Goal: Book appointment/travel/reservation

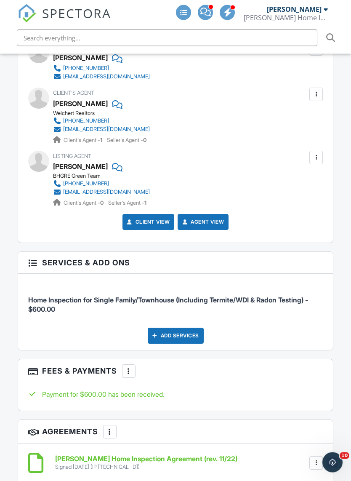
scroll to position [1191, 0]
click at [192, 327] on div "Add Services" at bounding box center [176, 335] width 56 height 16
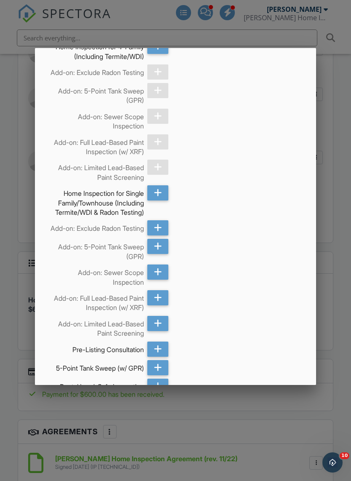
scroll to position [375, 0]
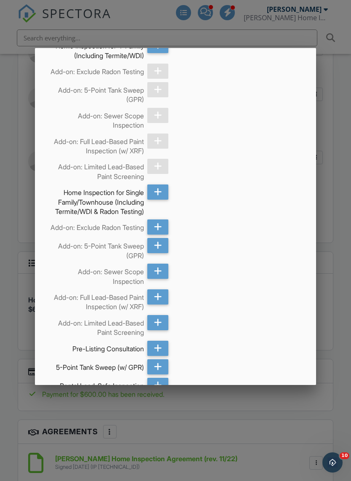
click at [157, 253] on icon at bounding box center [158, 245] width 8 height 15
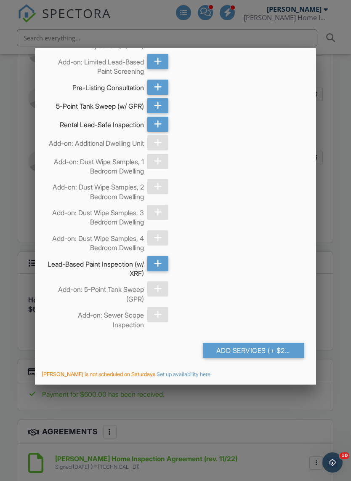
scroll to position [653, 0]
click at [262, 357] on div "Add Services (+ $225.0)" at bounding box center [253, 350] width 101 height 15
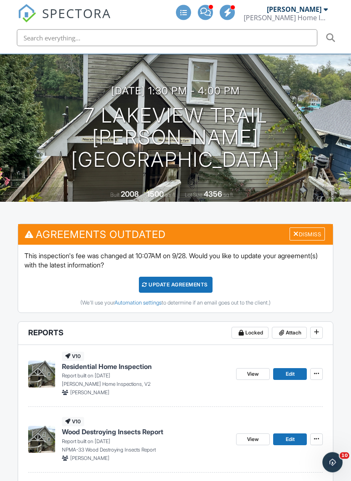
click at [310, 228] on div "Dismiss" at bounding box center [306, 234] width 35 height 13
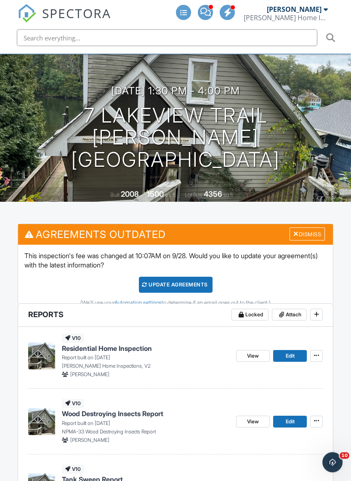
scroll to position [82, 0]
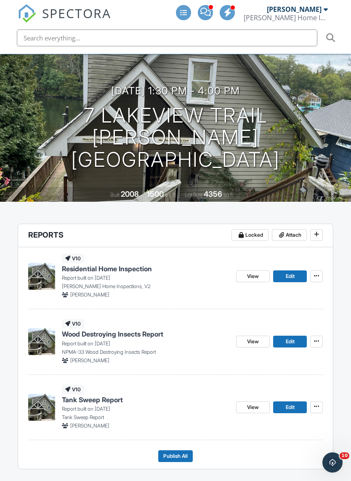
click at [255, 272] on span "View" at bounding box center [253, 276] width 12 height 8
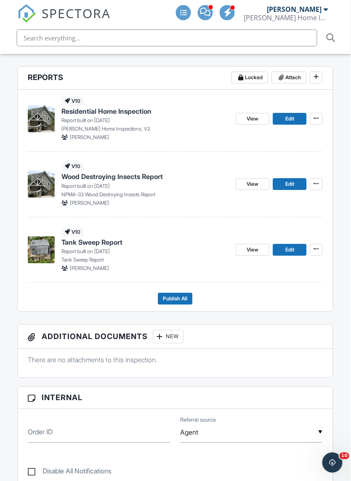
scroll to position [239, 7]
click at [169, 293] on button "Publish All" at bounding box center [175, 299] width 35 height 12
click at [172, 295] on span "Publish All" at bounding box center [175, 299] width 24 height 8
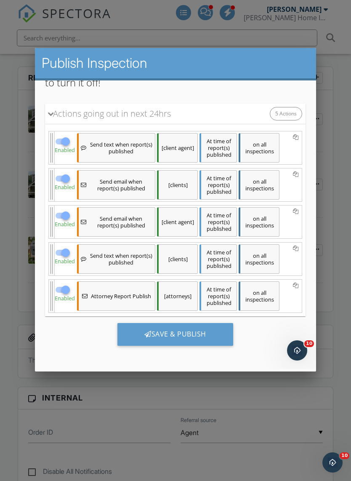
scroll to position [149, 0]
click at [181, 334] on div "Save & Publish" at bounding box center [175, 334] width 116 height 23
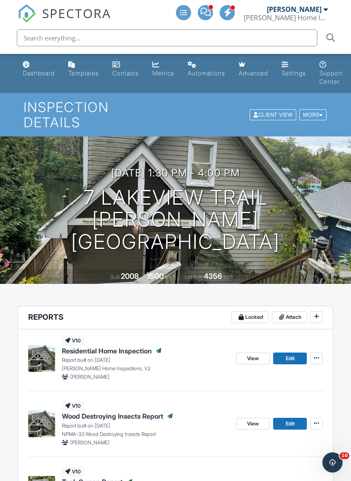
click at [165, 65] on link "Metrics" at bounding box center [163, 69] width 29 height 24
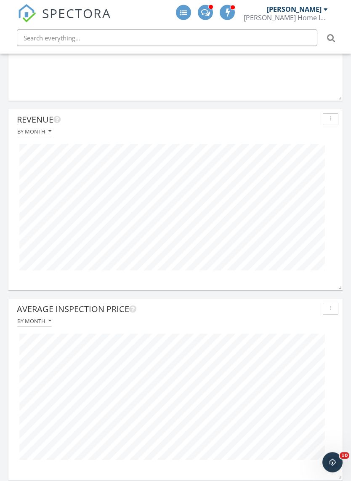
scroll to position [698, 0]
click at [336, 200] on div at bounding box center [176, 207] width 326 height 140
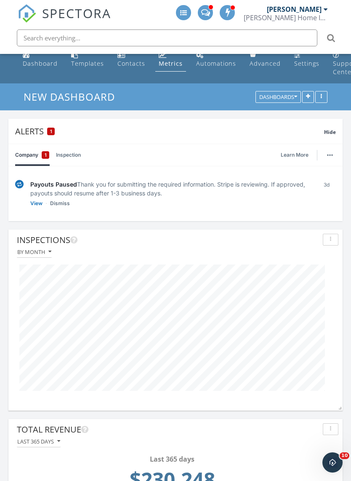
scroll to position [0, 0]
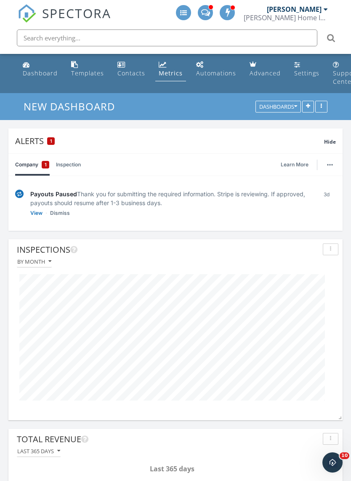
click at [34, 69] on div "Dashboard" at bounding box center [40, 73] width 35 height 8
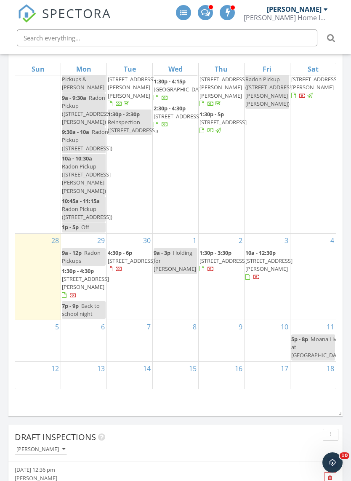
scroll to position [45, 0]
click at [341, 241] on div "Sep 21 – Oct 18, 2025 today list day week cal wk 4 wk month Sun Mon Tue Wed Thu…" at bounding box center [175, 212] width 334 height 366
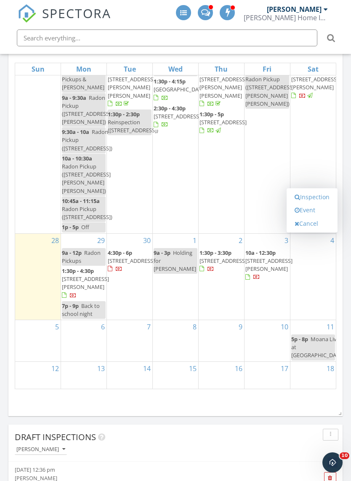
click at [312, 217] on link "Event" at bounding box center [311, 209] width 43 height 13
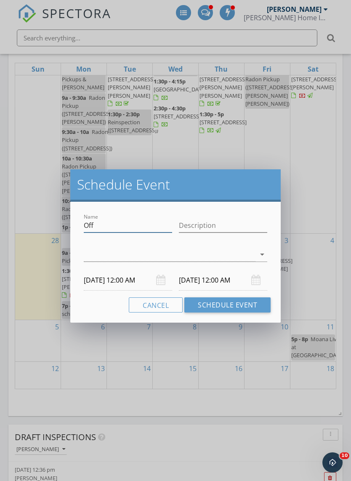
click at [122, 224] on input "Off" at bounding box center [128, 225] width 88 height 14
type input "O"
type input "Wedding gig"
click at [211, 221] on input "Description" at bounding box center [223, 225] width 88 height 14
click at [225, 252] on div at bounding box center [170, 254] width 172 height 14
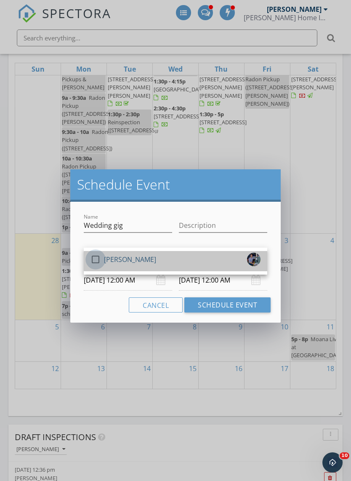
click at [97, 260] on div at bounding box center [95, 259] width 14 height 14
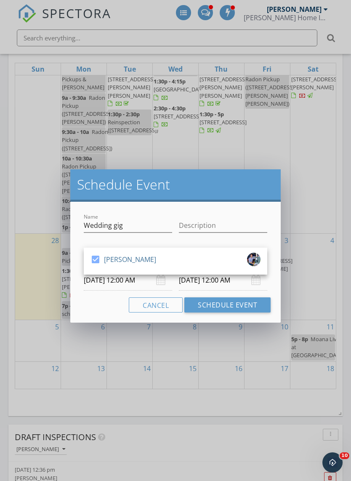
click at [119, 281] on input "10/04/2025 12:00 AM" at bounding box center [128, 280] width 88 height 21
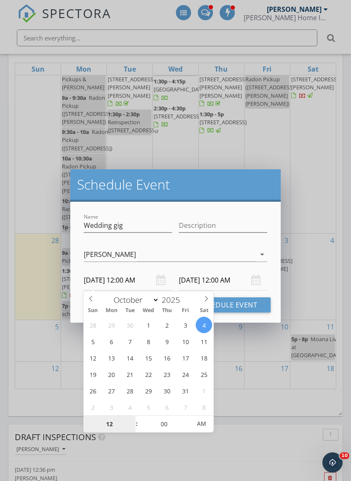
click at [112, 423] on input "12" at bounding box center [110, 423] width 52 height 17
click at [203, 221] on input "Description" at bounding box center [223, 225] width 88 height 14
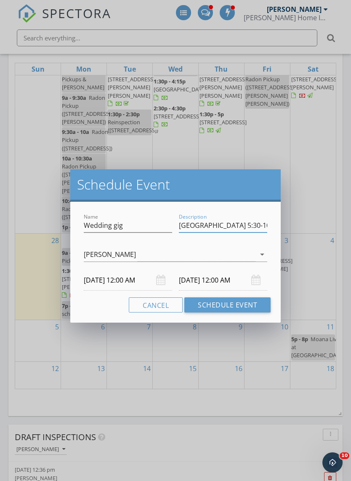
type input "Franklin Lakes 5:30-10:30"
click at [124, 279] on input "10/04/2025 12:00 AM" at bounding box center [128, 280] width 88 height 21
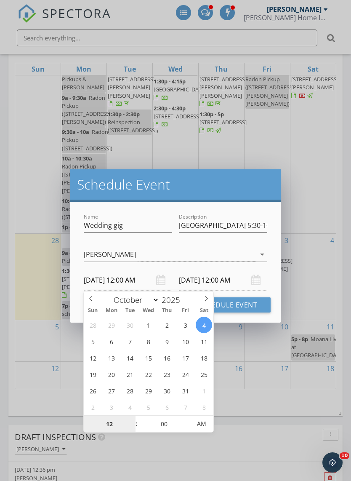
click at [114, 422] on input "12" at bounding box center [110, 423] width 52 height 17
click at [163, 425] on input "00" at bounding box center [164, 423] width 52 height 17
type input "05"
type input "10/04/2025 5:00 AM"
type input "10/05/2025 5:00 AM"
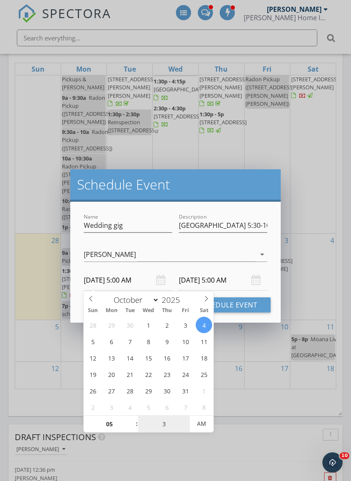
type input "30"
type input "10/04/2025 5:30 PM"
click at [84, 251] on div "[PERSON_NAME]" at bounding box center [110, 254] width 52 height 8
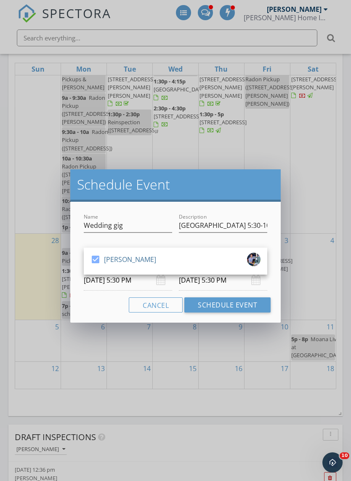
click at [202, 195] on div "Schedule Event" at bounding box center [175, 185] width 210 height 32
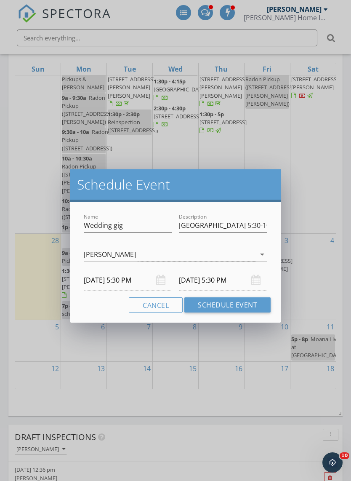
click at [224, 276] on input "10/05/2025 5:30 PM" at bounding box center [223, 280] width 88 height 21
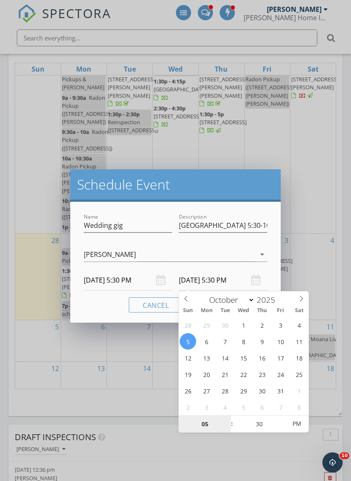
type input "10/04/2025 5:30 PM"
type input "10"
click at [96, 300] on div "Cancel Schedule Event" at bounding box center [175, 304] width 190 height 15
type input "10/04/2025 10:30 PM"
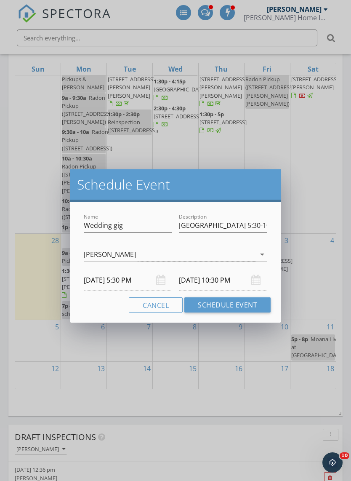
click at [237, 301] on button "Schedule Event" at bounding box center [227, 304] width 86 height 15
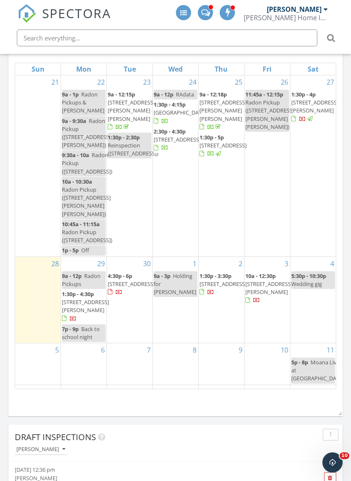
scroll to position [0, 0]
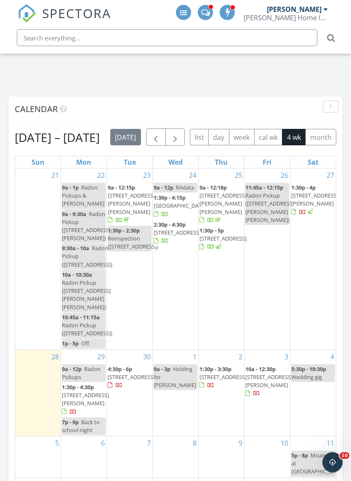
click at [180, 137] on span "button" at bounding box center [175, 138] width 10 height 10
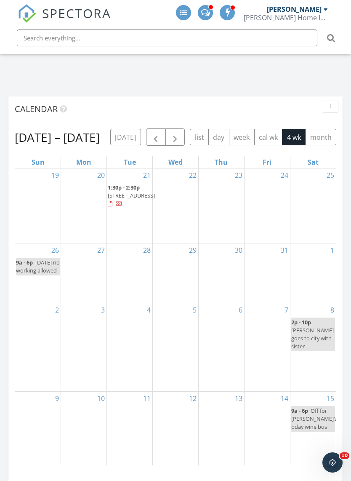
click at [39, 221] on div "19" at bounding box center [37, 205] width 45 height 74
click at [41, 226] on div "19" at bounding box center [37, 205] width 45 height 74
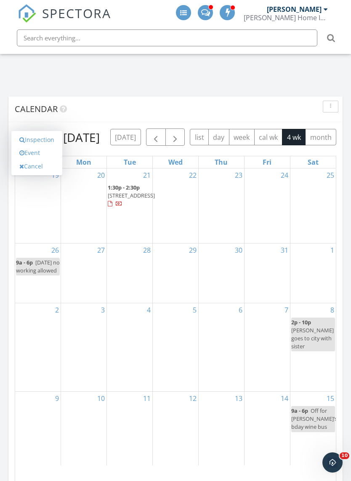
click at [42, 159] on link "Event" at bounding box center [36, 152] width 43 height 13
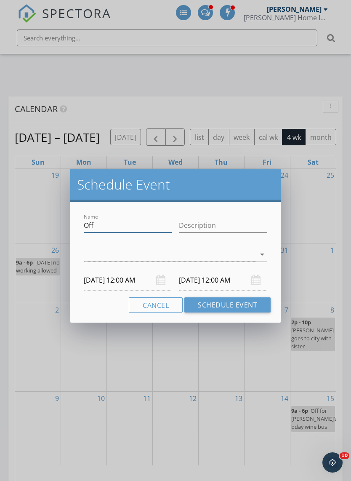
click at [132, 224] on input "Off" at bounding box center [128, 225] width 88 height 14
type input "O"
type input "Wedding Gig"
click at [189, 223] on input "Description" at bounding box center [223, 225] width 88 height 14
click at [235, 223] on input "Cedar Grove" at bounding box center [223, 225] width 88 height 14
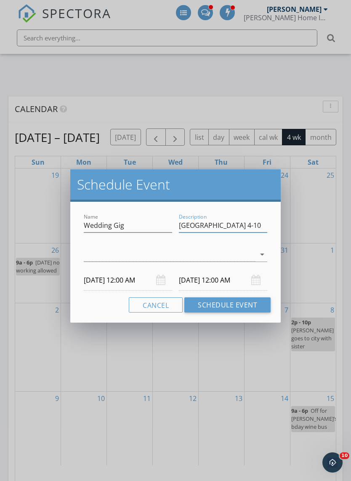
type input "Cedar Grove 4-10"
click at [174, 250] on div at bounding box center [170, 254] width 172 height 14
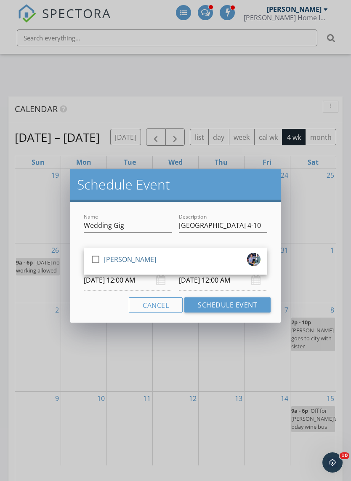
click at [100, 258] on div at bounding box center [95, 259] width 14 height 14
click at [115, 283] on body "SPECTORA Alex Knox Knox Home Inspections Role: Inspector Change Role Dashboard …" at bounding box center [175, 10] width 351 height 2156
click at [115, 287] on body "SPECTORA Alex Knox Knox Home Inspections Role: Inspector Change Role Dashboard …" at bounding box center [175, 10] width 351 height 2156
click at [99, 304] on div "Cancel Schedule Event" at bounding box center [175, 304] width 190 height 15
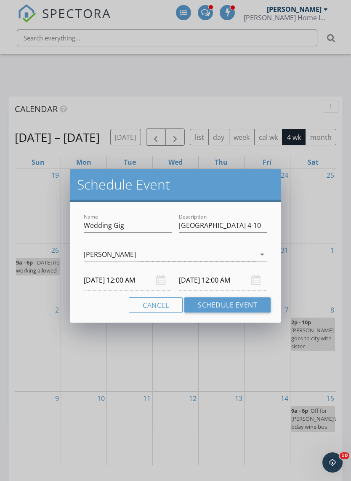
click at [119, 280] on input "10/19/2025 12:00 AM" at bounding box center [128, 280] width 88 height 21
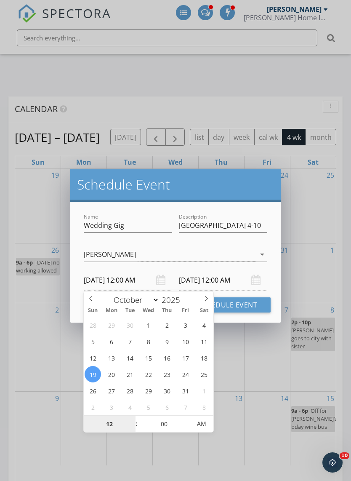
click at [112, 424] on input "12" at bounding box center [110, 423] width 52 height 17
type input "04"
type input "10/19/2025 4:00 PM"
click at [216, 278] on input "10/20/2025 4:00 PM" at bounding box center [223, 280] width 88 height 21
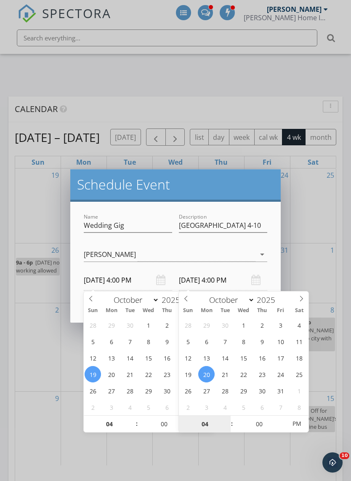
type input "10/19/2025 4:00 PM"
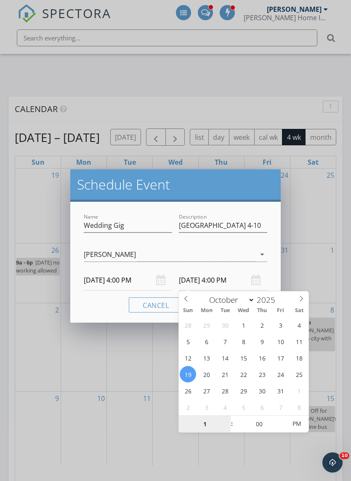
type input "10"
click at [102, 301] on div "Cancel Schedule Event" at bounding box center [175, 304] width 190 height 15
type input "10/19/2025 10:00 PM"
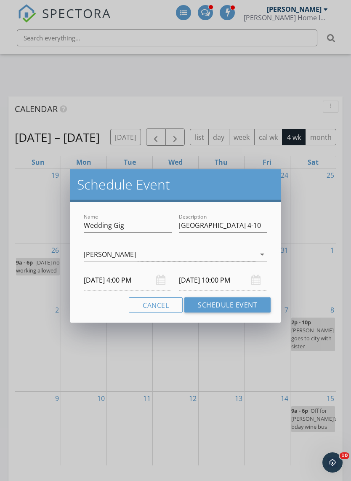
click at [236, 304] on button "Schedule Event" at bounding box center [227, 304] width 86 height 15
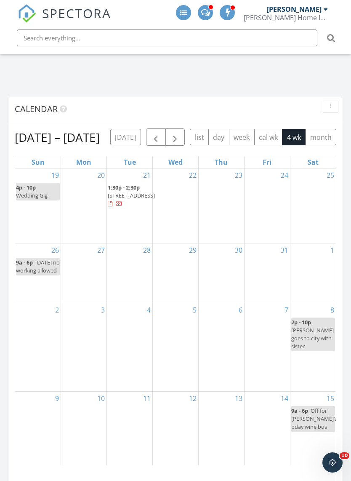
click at [314, 224] on div "25" at bounding box center [312, 205] width 45 height 74
click at [312, 227] on div "25" at bounding box center [312, 205] width 45 height 74
click at [317, 227] on div "25" at bounding box center [312, 205] width 45 height 74
click at [311, 219] on div "25" at bounding box center [312, 205] width 45 height 74
click at [315, 220] on div "25" at bounding box center [312, 205] width 45 height 74
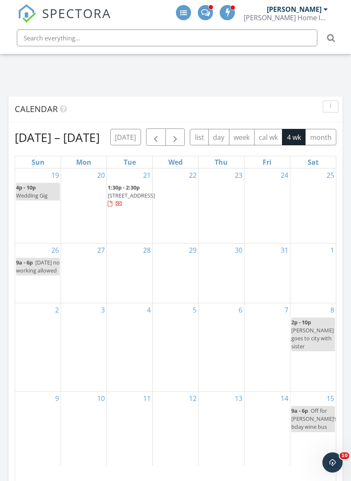
click at [309, 232] on div "25" at bounding box center [312, 205] width 45 height 74
click at [315, 196] on div at bounding box center [312, 188] width 45 height 13
click at [259, 235] on div "24" at bounding box center [266, 205] width 45 height 74
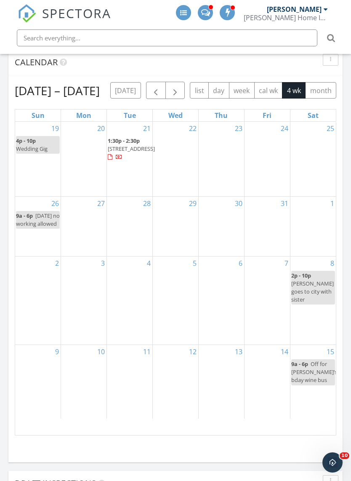
scroll to position [1113, 0]
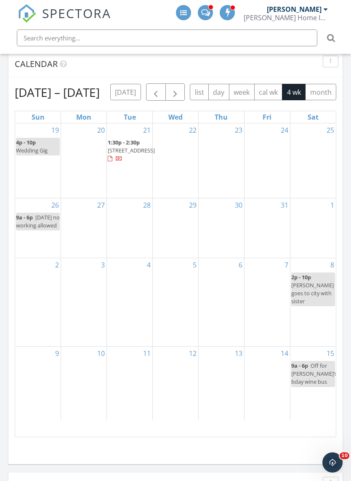
click at [317, 173] on div "25" at bounding box center [312, 160] width 45 height 74
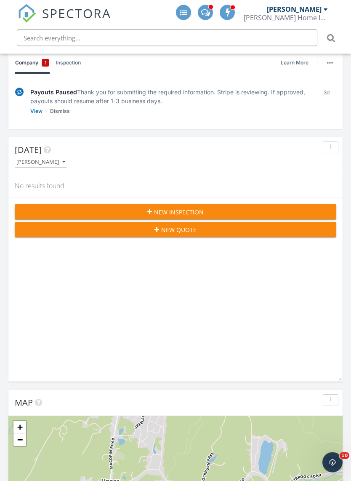
scroll to position [0, 0]
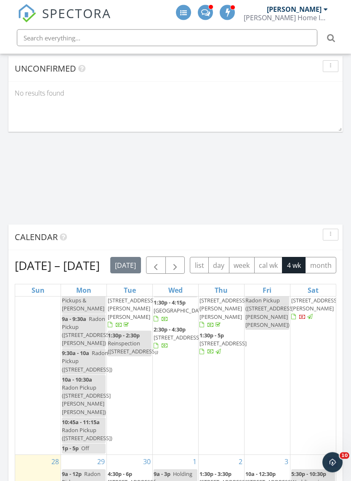
scroll to position [940, 0]
click at [180, 265] on span "button" at bounding box center [175, 266] width 10 height 10
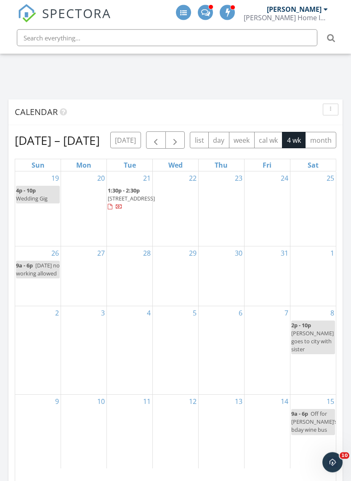
scroll to position [1065, 0]
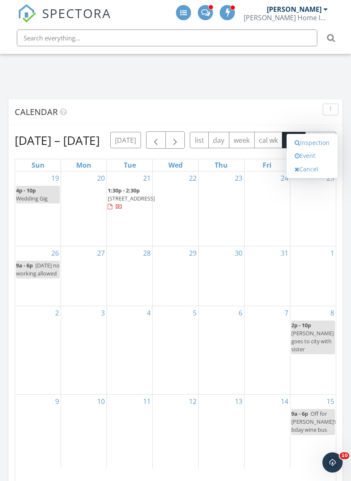
click at [311, 162] on link "Event" at bounding box center [311, 155] width 43 height 13
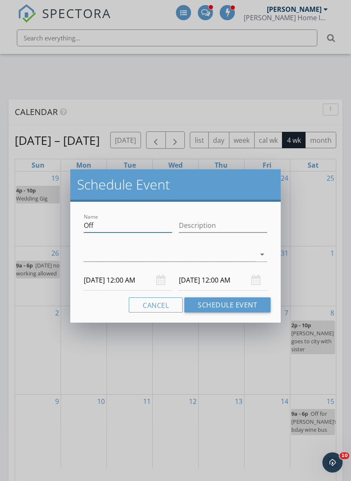
click at [138, 223] on input "Off" at bounding box center [128, 225] width 88 height 14
type input "O"
type input "Wedding Gig"
click at [178, 247] on div at bounding box center [170, 254] width 172 height 14
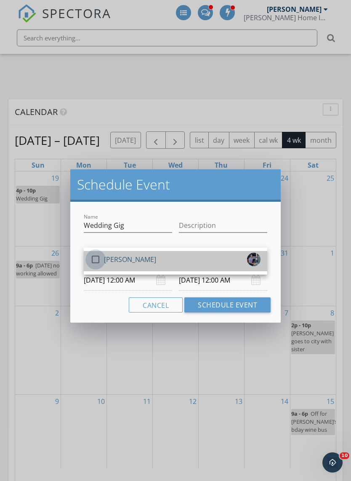
click at [100, 257] on div at bounding box center [95, 259] width 14 height 14
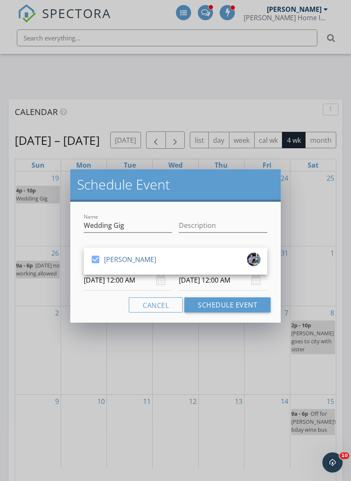
click at [115, 282] on input "10/25/2025 12:00 AM" at bounding box center [128, 280] width 88 height 21
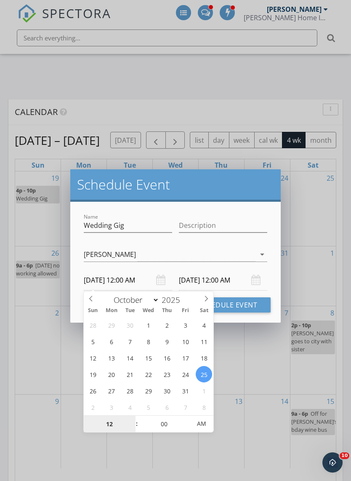
click at [112, 422] on input "12" at bounding box center [110, 423] width 52 height 17
click at [165, 425] on input "00" at bounding box center [164, 423] width 52 height 17
type input "04"
type input "10/25/2025 4:00 AM"
type input "04"
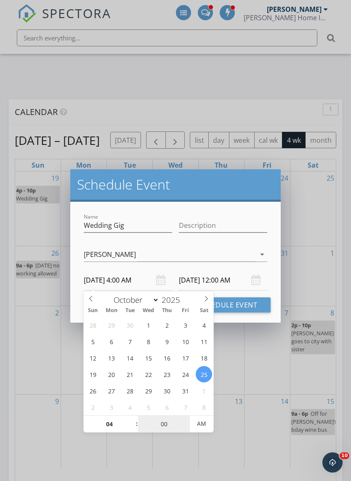
type input "10/26/2025 4:00 AM"
type input "30"
type input "10/25/2025 4:30 PM"
click at [81, 302] on div "Cancel Schedule Event" at bounding box center [175, 304] width 190 height 15
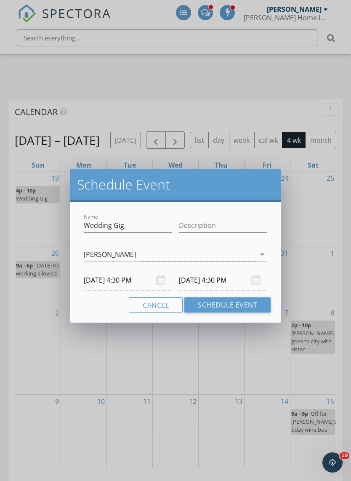
click at [222, 280] on input "10/26/2025 4:30 PM" at bounding box center [223, 280] width 88 height 21
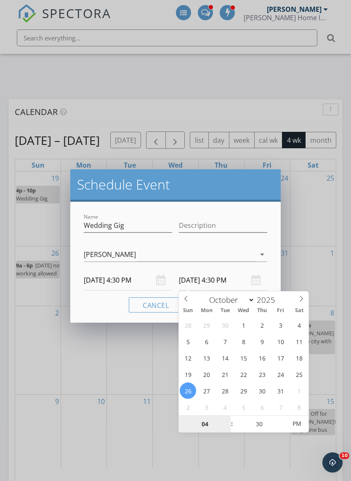
type input "10/25/2025 4:30 PM"
type input "10"
click at [106, 304] on div "Cancel Schedule Event" at bounding box center [175, 304] width 190 height 15
type input "10/25/2025 10:30 PM"
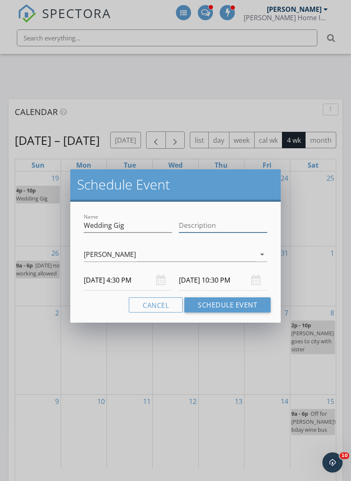
click at [215, 223] on input "Description" at bounding box center [223, 225] width 88 height 14
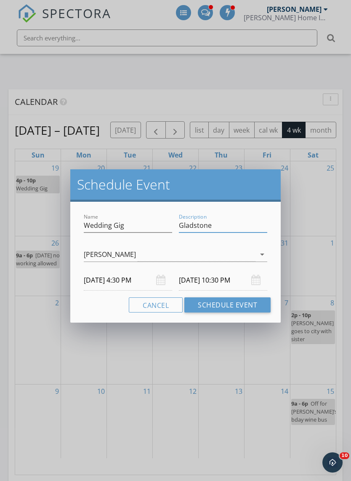
scroll to position [1097, 0]
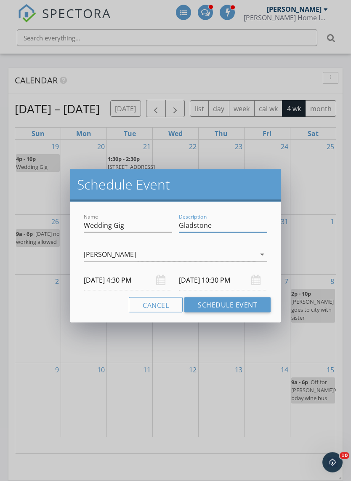
type input "Gladstone"
click at [228, 301] on button "Schedule Event" at bounding box center [227, 304] width 86 height 15
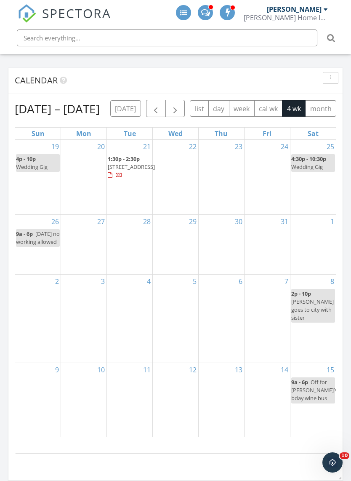
click at [180, 104] on span "button" at bounding box center [175, 109] width 10 height 10
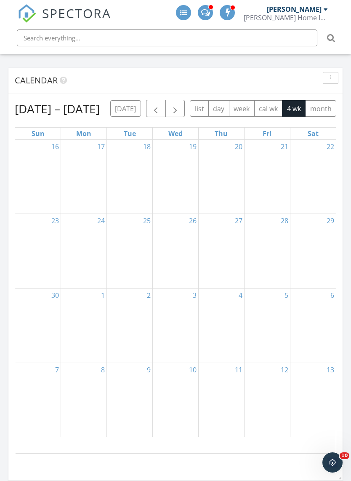
click at [316, 337] on div "6" at bounding box center [312, 325] width 45 height 74
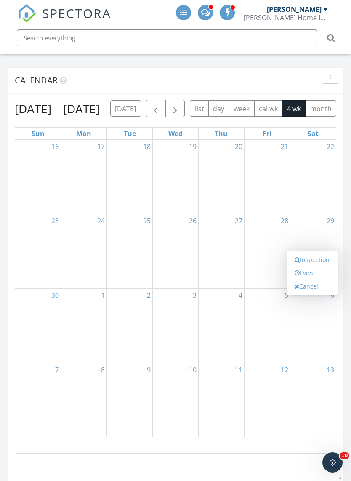
click at [311, 279] on link "Event" at bounding box center [311, 272] width 43 height 13
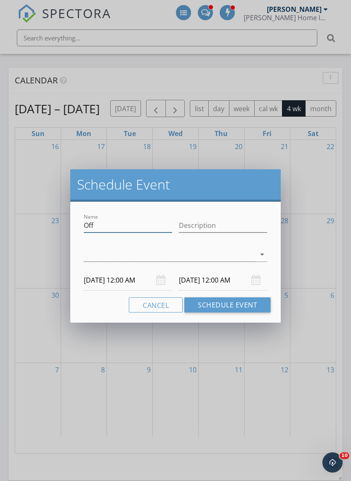
click at [131, 223] on input "Off" at bounding box center [128, 225] width 88 height 14
type input "O"
type input "Harrah gig AC"
click at [215, 221] on input "Description" at bounding box center [223, 225] width 88 height 14
click at [116, 280] on input "12/06/2025 12:00 AM" at bounding box center [128, 280] width 88 height 21
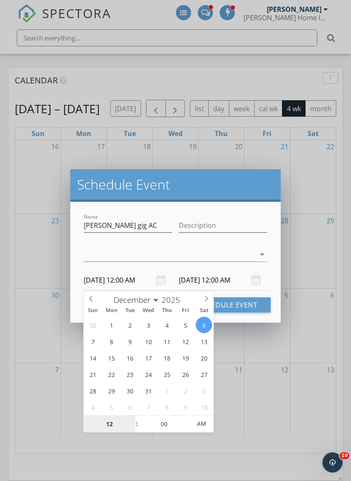
click at [113, 424] on input "12" at bounding box center [110, 423] width 52 height 17
type input "07"
type input "12/06/2025 7:00 PM"
click at [80, 300] on div "Cancel Schedule Event" at bounding box center [175, 304] width 190 height 15
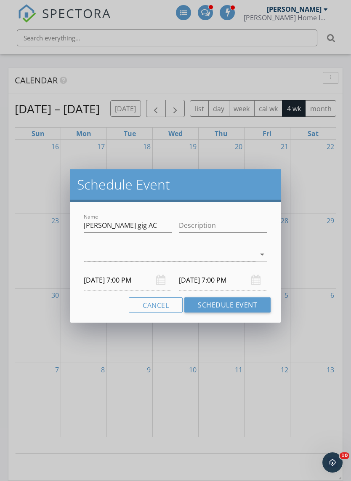
click at [217, 278] on input "12/07/2025 7:00 PM" at bounding box center [223, 280] width 88 height 21
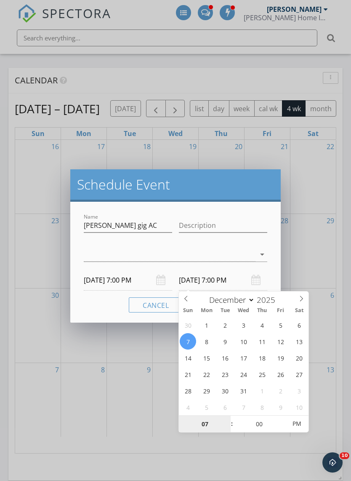
type input "12/06/2025 7:00 PM"
type input "11"
click at [96, 304] on div "Cancel Schedule Event" at bounding box center [175, 304] width 190 height 15
type input "12/06/2025 11:00 PM"
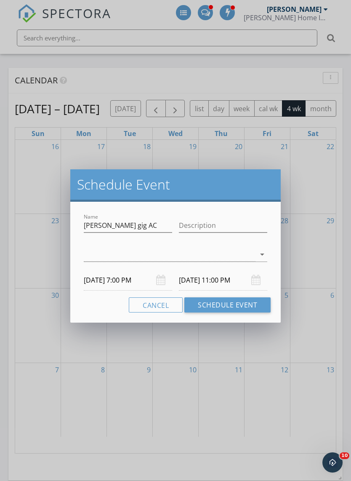
click at [237, 300] on button "Schedule Event" at bounding box center [227, 304] width 86 height 15
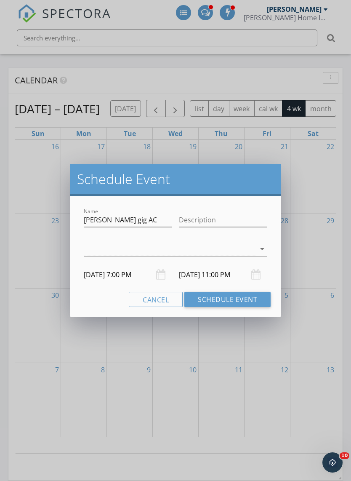
scroll to position [1107, 0]
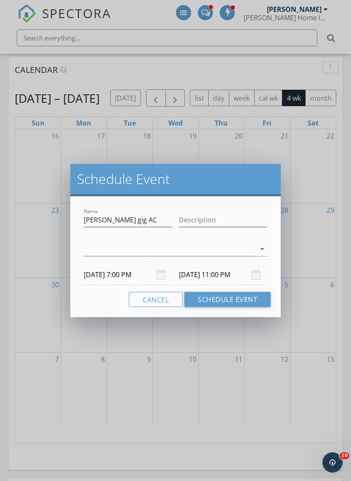
click at [175, 249] on div at bounding box center [170, 249] width 172 height 14
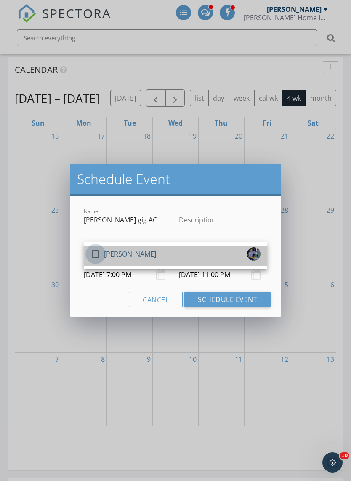
click at [98, 249] on div at bounding box center [95, 254] width 14 height 14
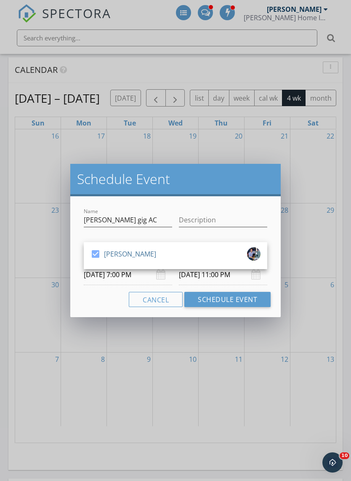
click at [229, 297] on button "Schedule Event" at bounding box center [227, 299] width 86 height 15
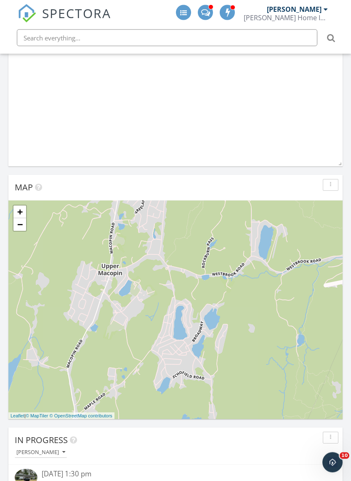
scroll to position [0, 0]
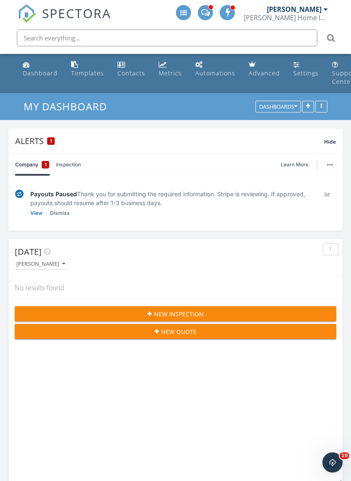
click at [32, 66] on link "Dashboard" at bounding box center [40, 69] width 42 height 24
